Goal: Use online tool/utility

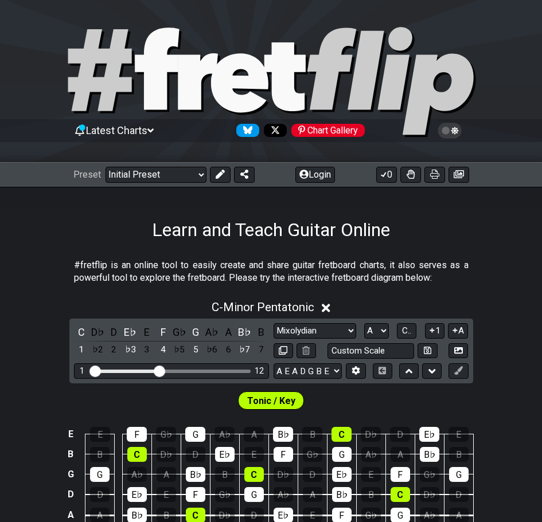
select select "Mixolydian"
select select "A"
select select "A E A D G B E"
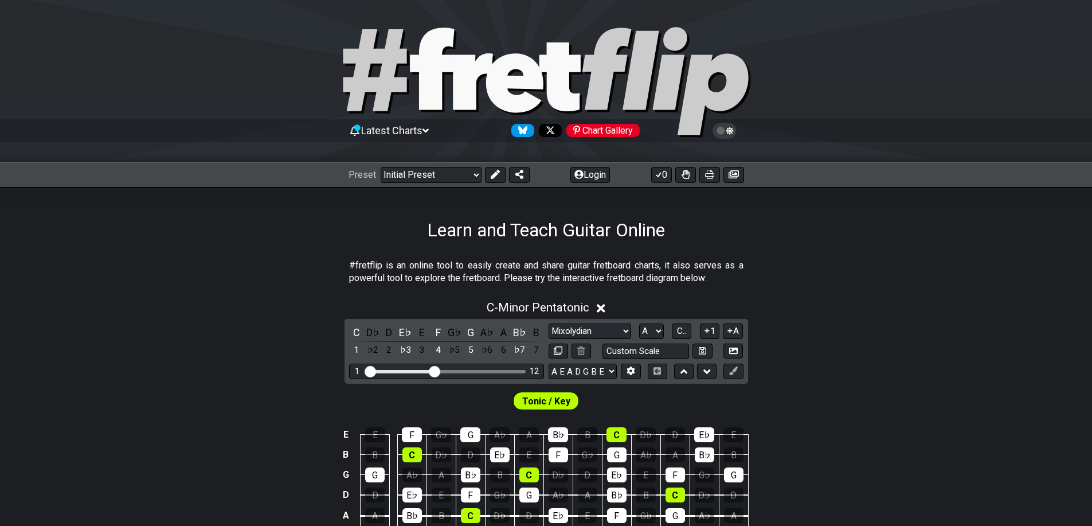
select select "Mixolydian"
select select "A"
select select "A E A D G B E"
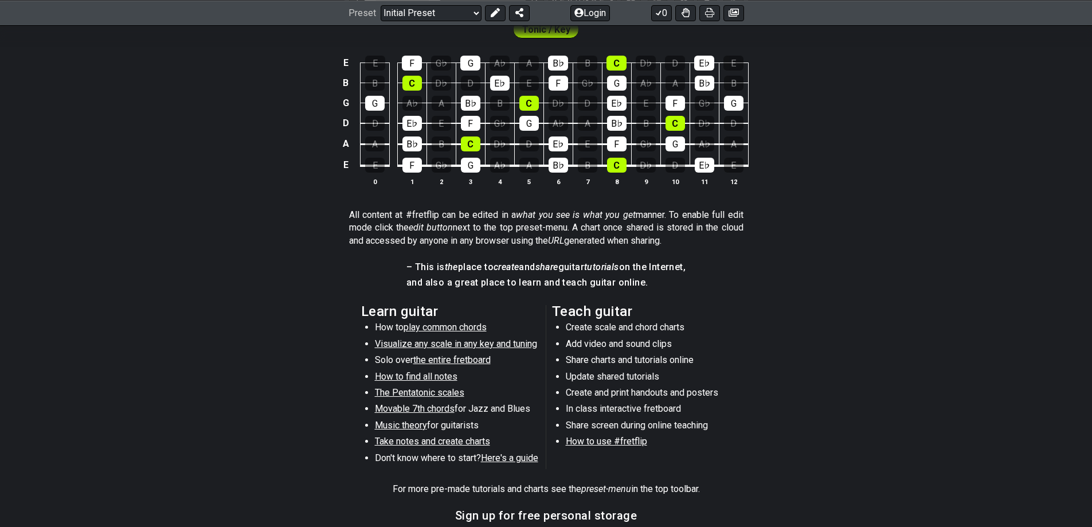
scroll to position [371, 0]
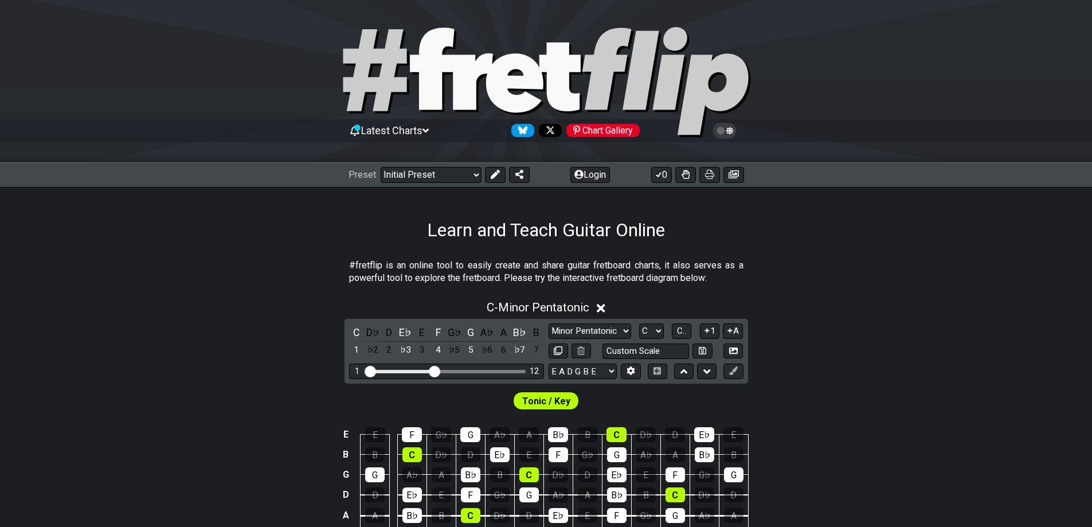
scroll to position [371, 0]
